Goal: Transaction & Acquisition: Purchase product/service

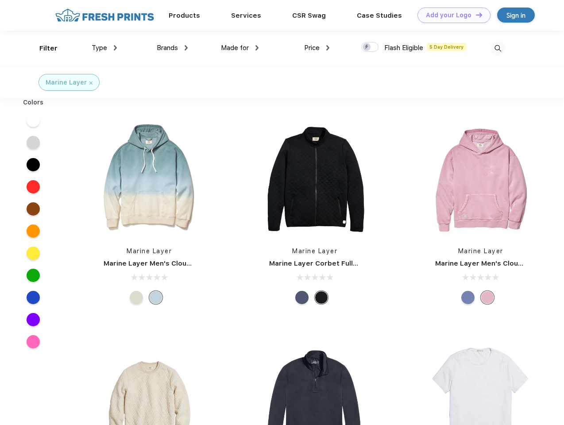
click at [451, 15] on link "Add your Logo Design Tool" at bounding box center [454, 16] width 73 height 16
click at [0, 0] on div "Design Tool" at bounding box center [0, 0] width 0 height 0
click at [475, 15] on link "Add your Logo Design Tool" at bounding box center [454, 16] width 73 height 16
click at [43, 48] on div "Filter" at bounding box center [48, 48] width 18 height 10
click at [105, 48] on span "Type" at bounding box center [100, 48] width 16 height 8
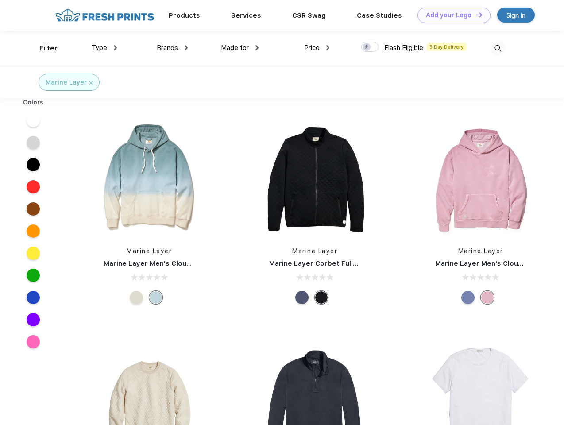
click at [172, 48] on span "Brands" at bounding box center [167, 48] width 21 height 8
click at [240, 48] on span "Made for" at bounding box center [235, 48] width 28 height 8
click at [317, 48] on span "Price" at bounding box center [312, 48] width 16 height 8
click at [370, 47] on div at bounding box center [369, 47] width 17 height 10
click at [367, 47] on input "checkbox" at bounding box center [364, 45] width 6 height 6
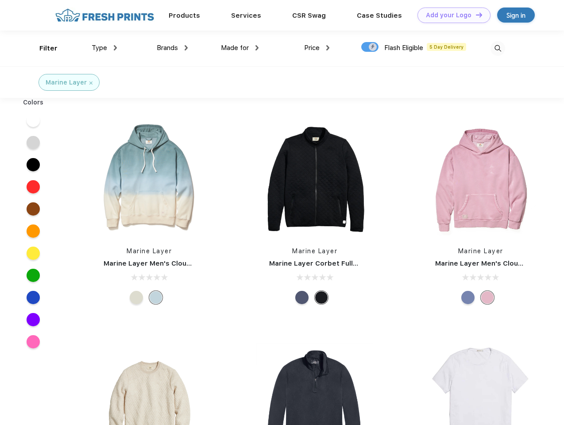
click at [498, 48] on img at bounding box center [498, 48] width 15 height 15
